Goal: Understand site structure: Understand site structure

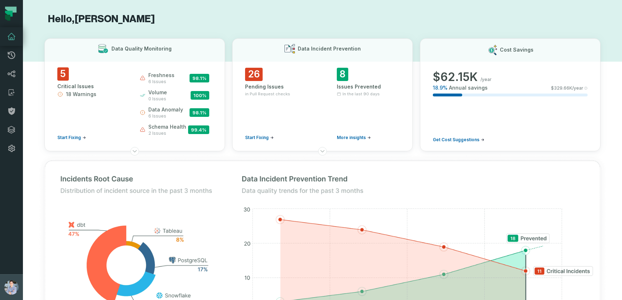
click at [11, 287] on img "button" at bounding box center [11, 287] width 14 height 14
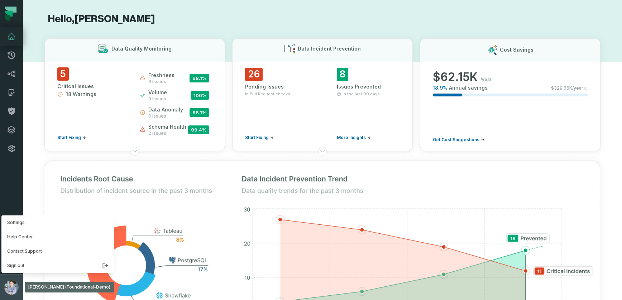
click at [12, 290] on img "button" at bounding box center [11, 287] width 14 height 14
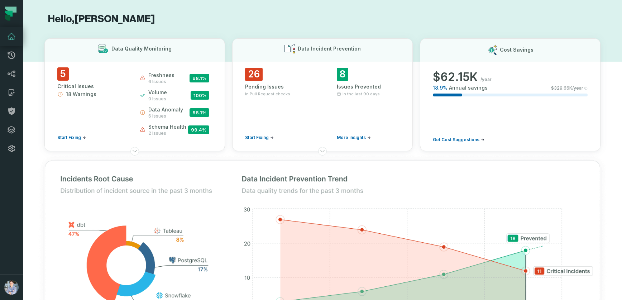
click at [12, 263] on button "button" at bounding box center [11, 216] width 23 height 116
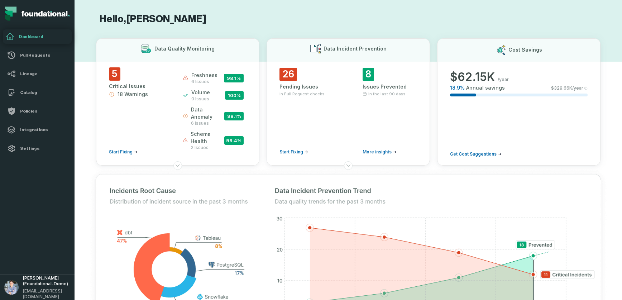
click at [15, 256] on button "button" at bounding box center [37, 216] width 74 height 116
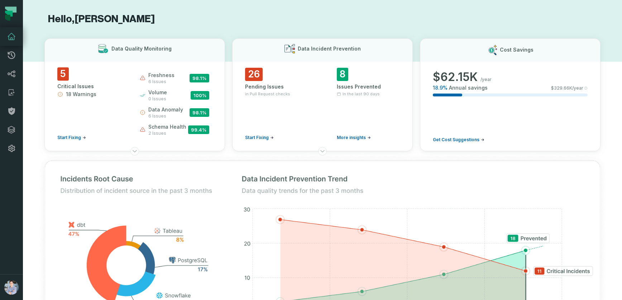
click at [11, 269] on button "button" at bounding box center [11, 216] width 23 height 116
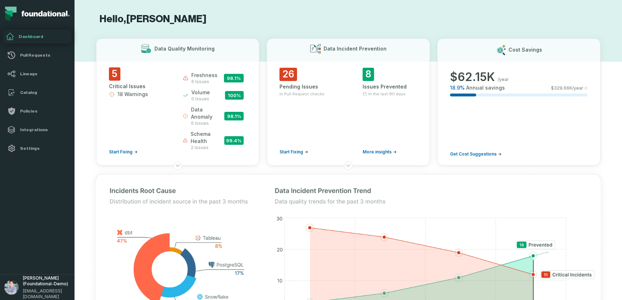
click at [15, 251] on button "button" at bounding box center [37, 216] width 74 height 116
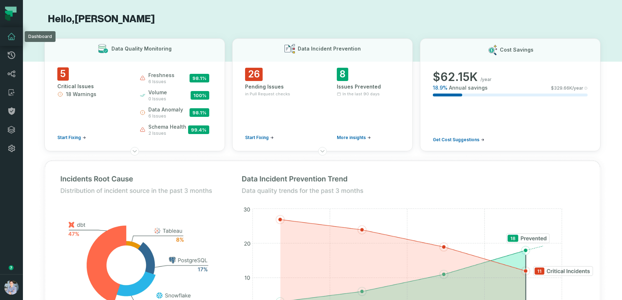
click at [11, 35] on icon at bounding box center [11, 36] width 9 height 9
click at [10, 9] on icon at bounding box center [10, 9] width 11 height 6
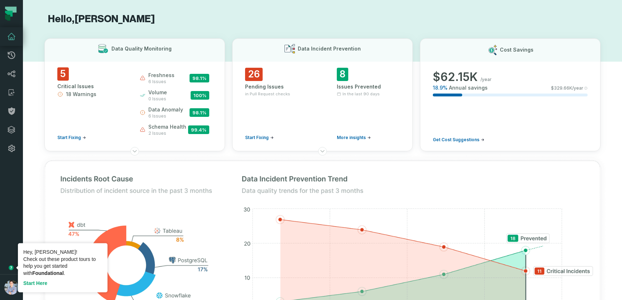
click at [33, 283] on link "Start Here" at bounding box center [35, 283] width 24 height 6
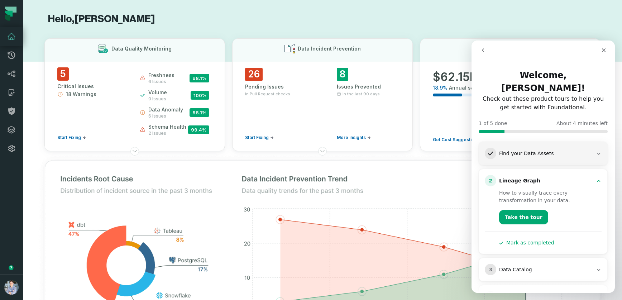
click at [524, 204] on div "Take the tour" at bounding box center [547, 214] width 97 height 20
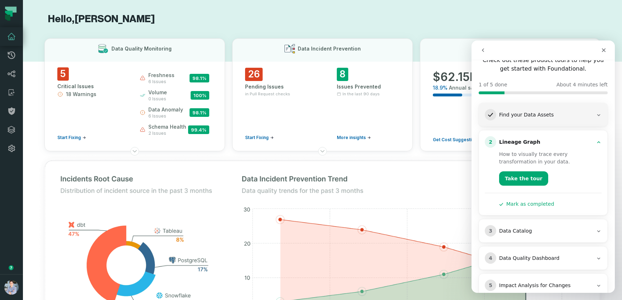
scroll to position [41, 0]
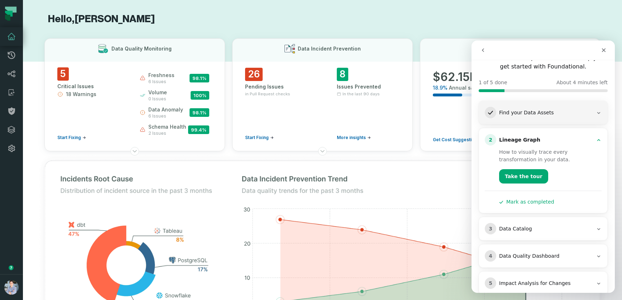
click at [514, 225] on div "Data Catalog" at bounding box center [546, 228] width 94 height 7
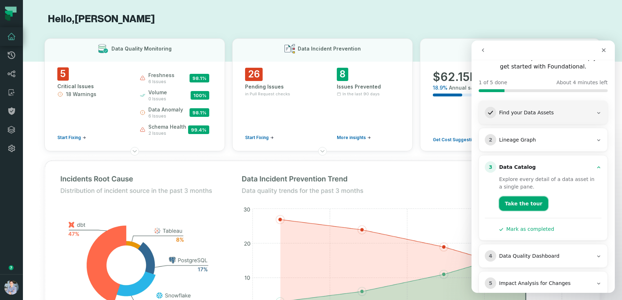
click at [517, 196] on button "Take the tour" at bounding box center [523, 203] width 49 height 14
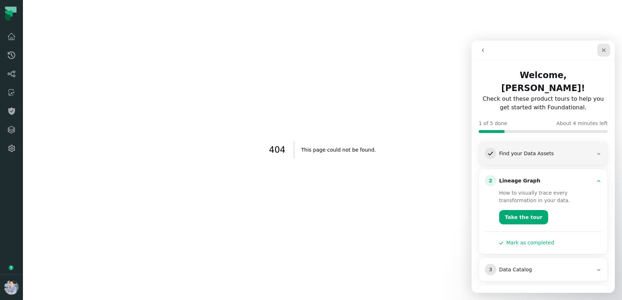
click at [606, 50] on div "Close" at bounding box center [603, 50] width 13 height 13
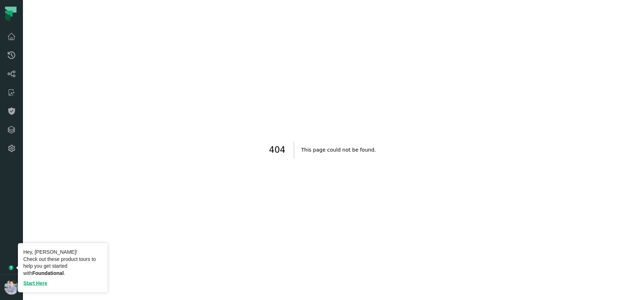
click at [11, 267] on circle "Tooltip anchor" at bounding box center [11, 267] width 4 height 4
click at [35, 285] on link "Start Here" at bounding box center [35, 283] width 24 height 6
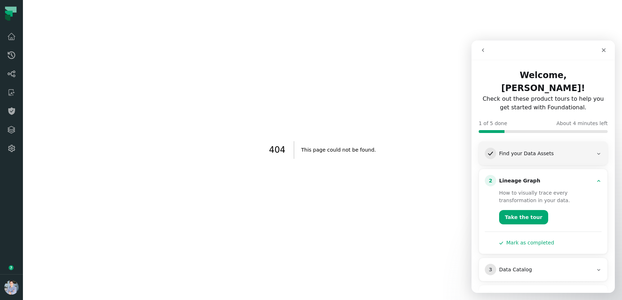
scroll to position [41, 0]
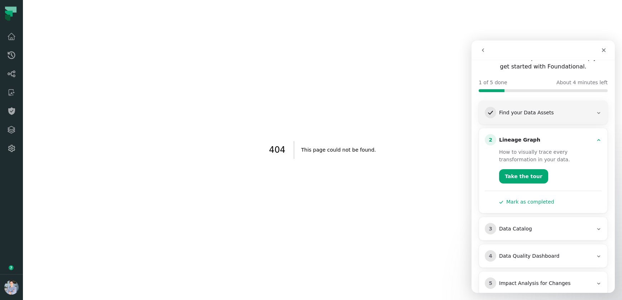
click at [512, 252] on div "Data Quality Dashboard" at bounding box center [546, 255] width 94 height 7
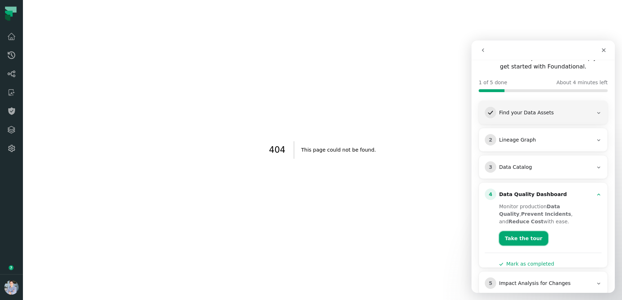
click at [514, 231] on button "Take the tour" at bounding box center [523, 238] width 49 height 14
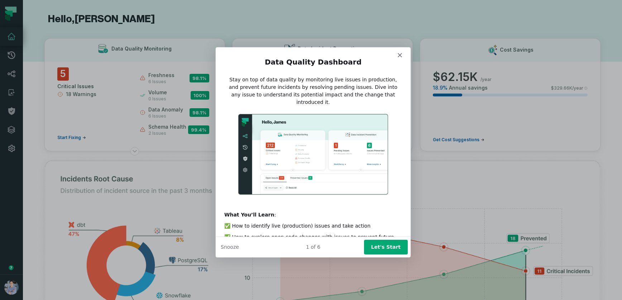
click at [392, 246] on button "Let's Start" at bounding box center [385, 246] width 44 height 15
